Goal: Book appointment/travel/reservation

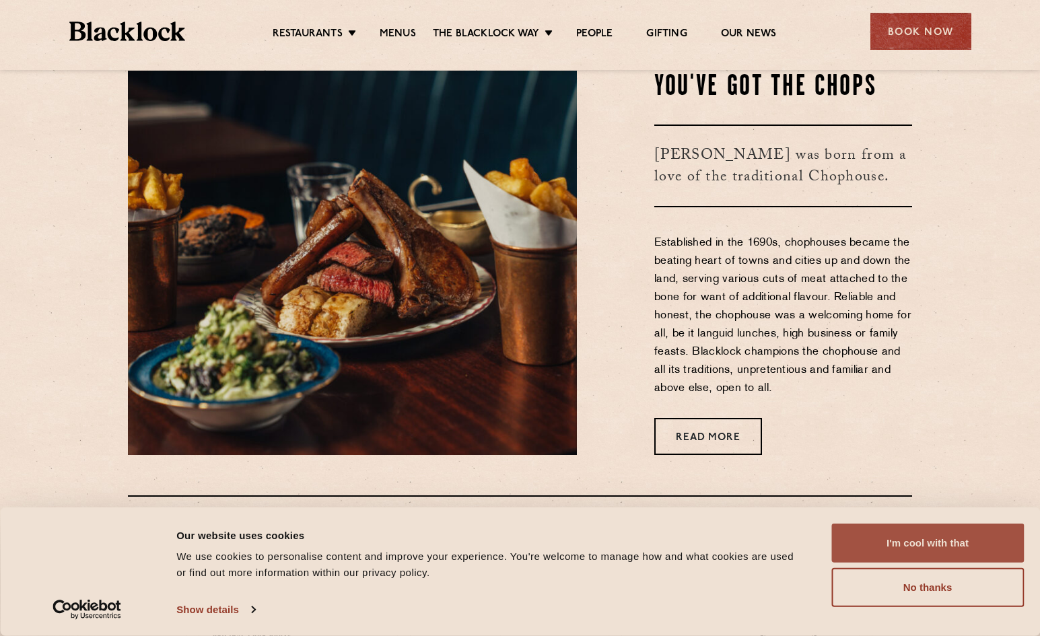
click at [933, 539] on button "I'm cool with that" at bounding box center [927, 543] width 193 height 39
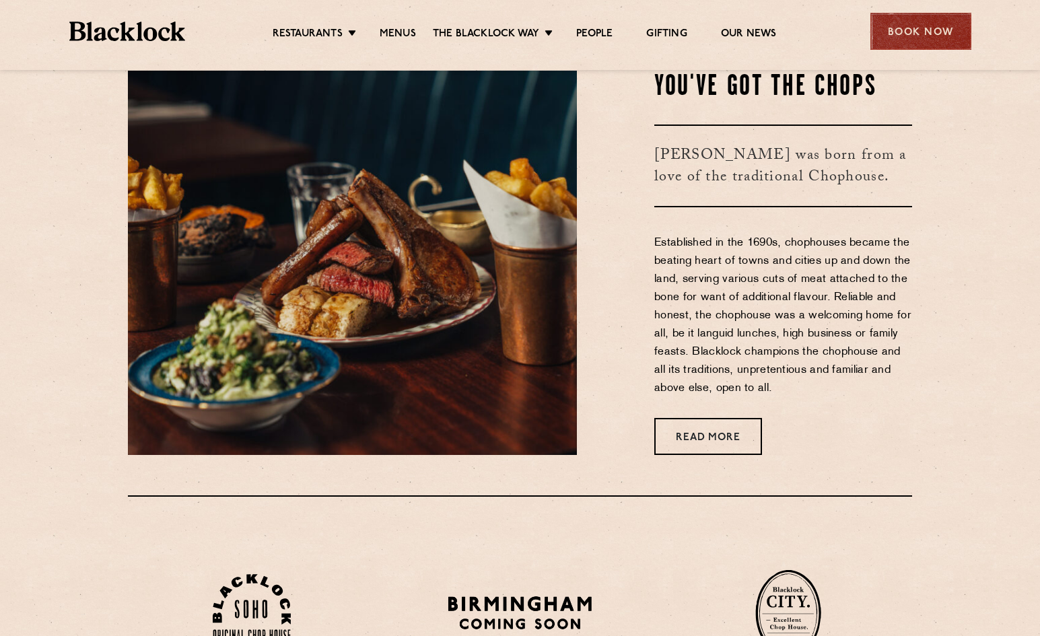
click at [897, 35] on div "Book Now" at bounding box center [921, 31] width 101 height 37
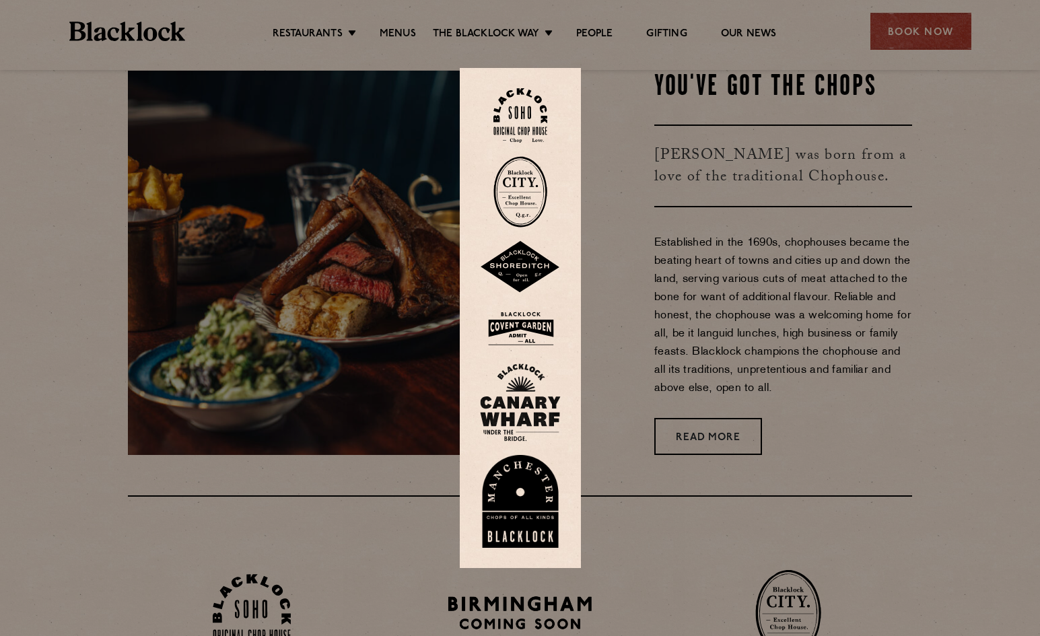
click at [521, 121] on img at bounding box center [521, 115] width 54 height 55
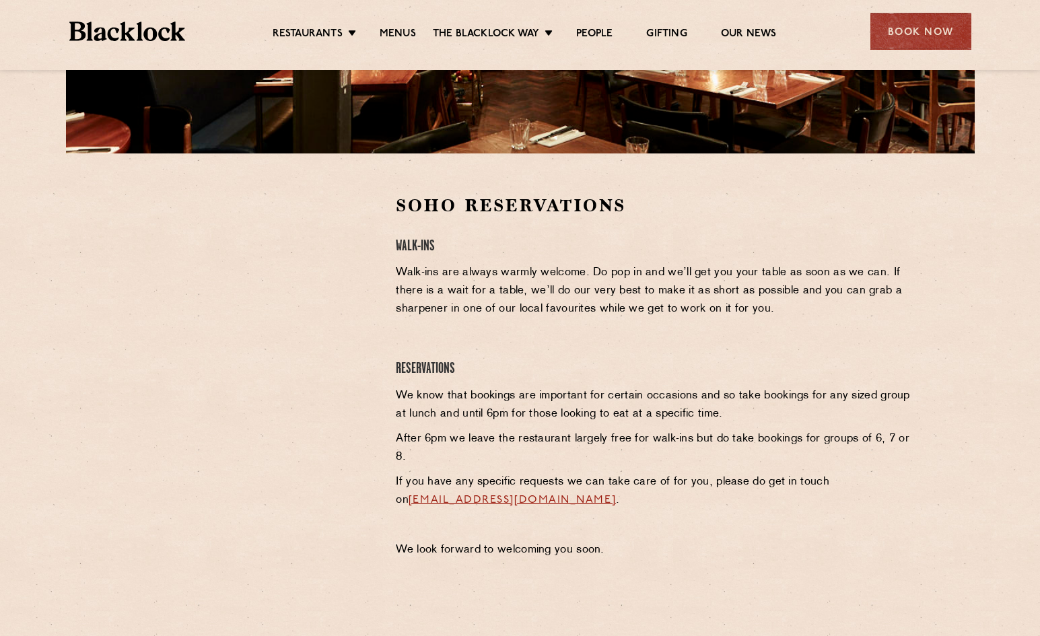
scroll to position [337, 0]
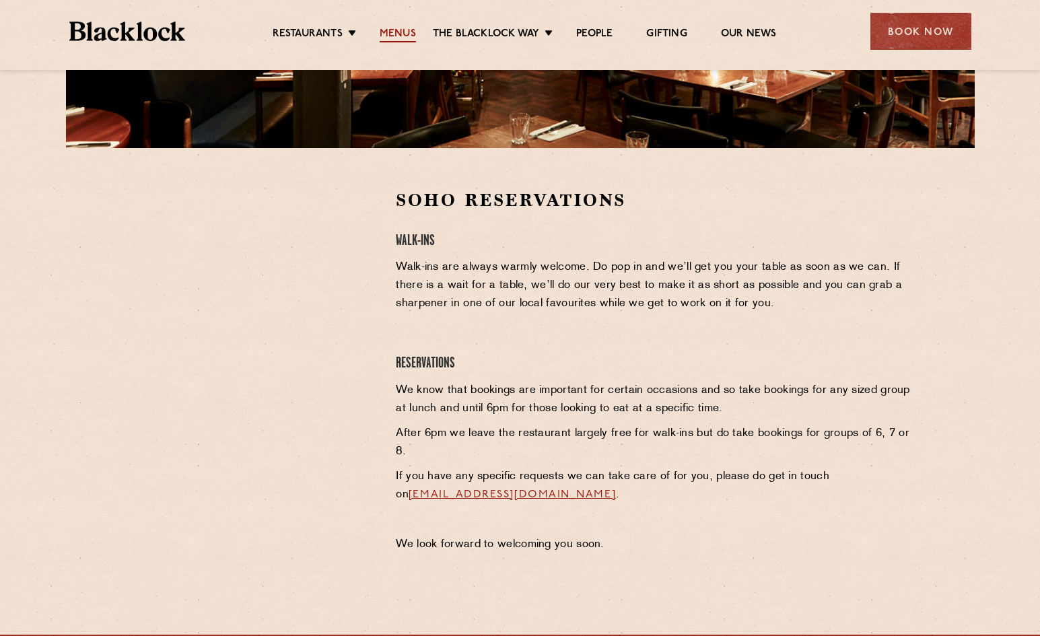
click at [402, 32] on link "Menus" at bounding box center [398, 35] width 36 height 15
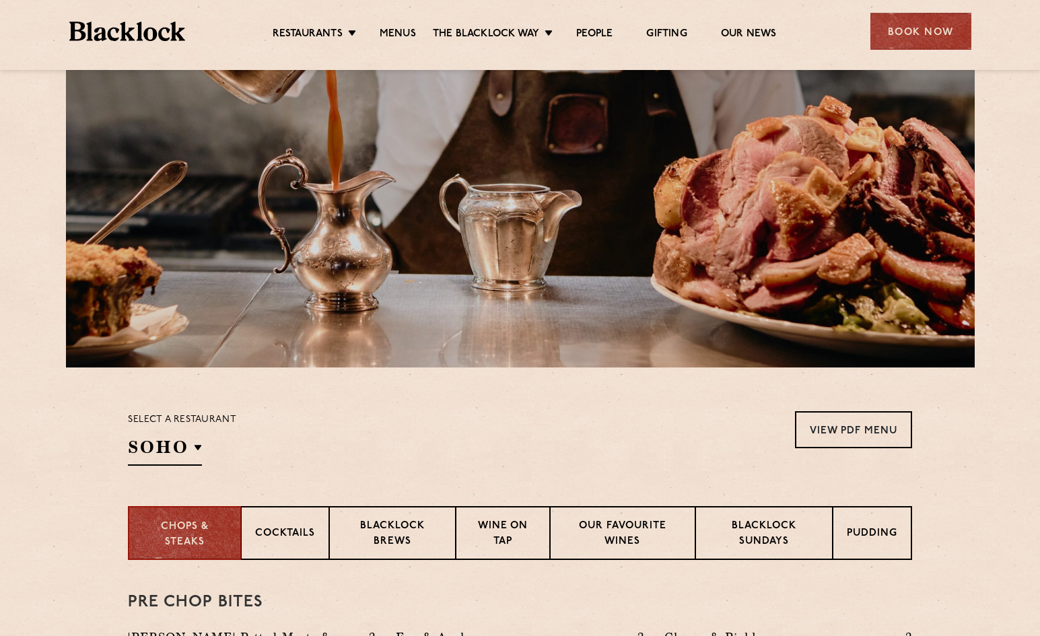
scroll to position [269, 0]
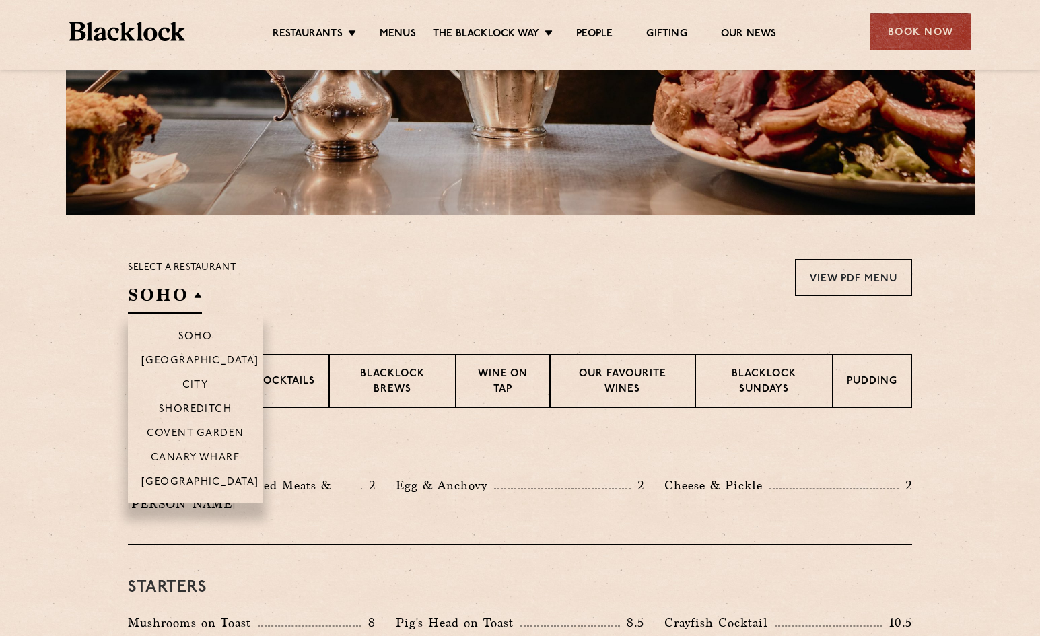
click at [149, 306] on h2 "SOHO" at bounding box center [165, 298] width 74 height 30
click at [203, 384] on p "City" at bounding box center [195, 386] width 26 height 13
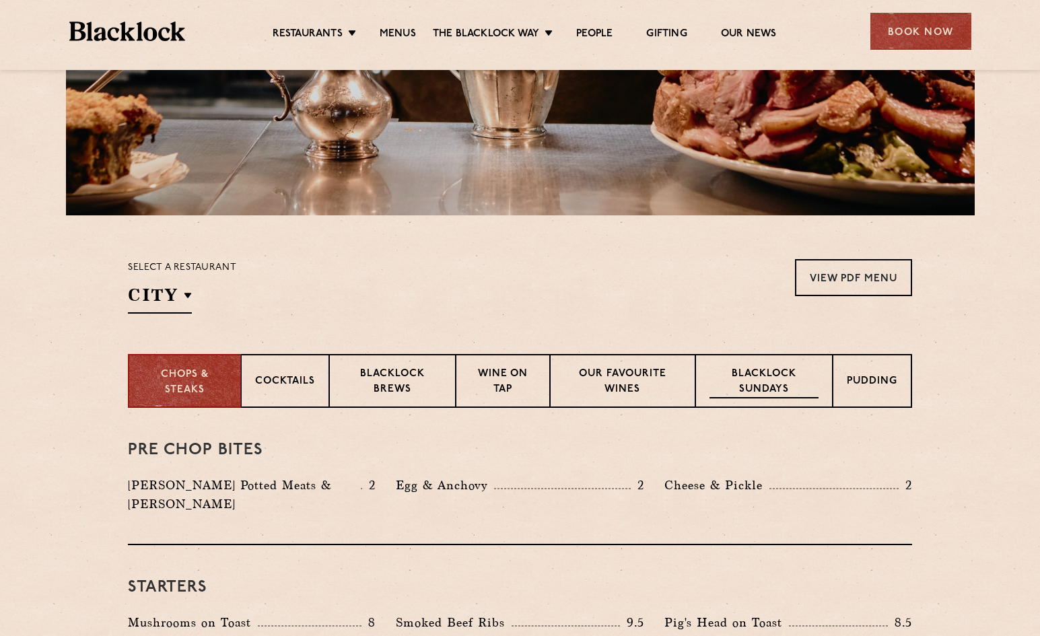
click at [735, 378] on p "Blacklock Sundays" at bounding box center [764, 383] width 109 height 32
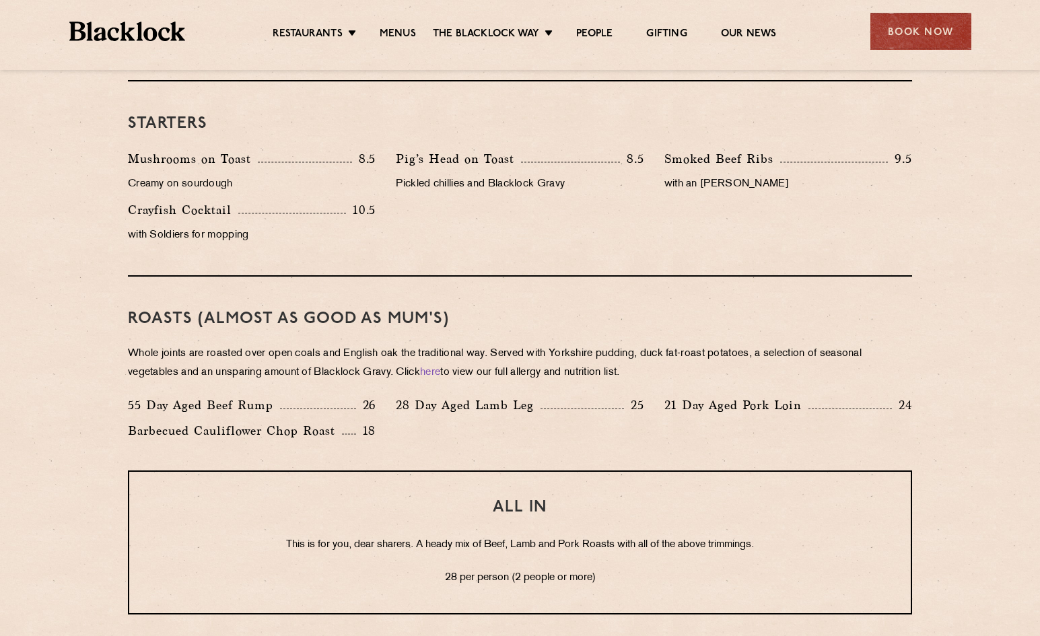
scroll to position [943, 0]
